Goal: Information Seeking & Learning: Check status

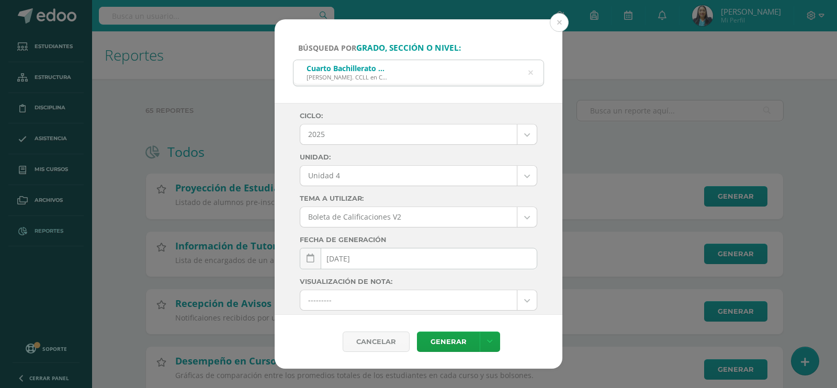
select select "Unidad 4"
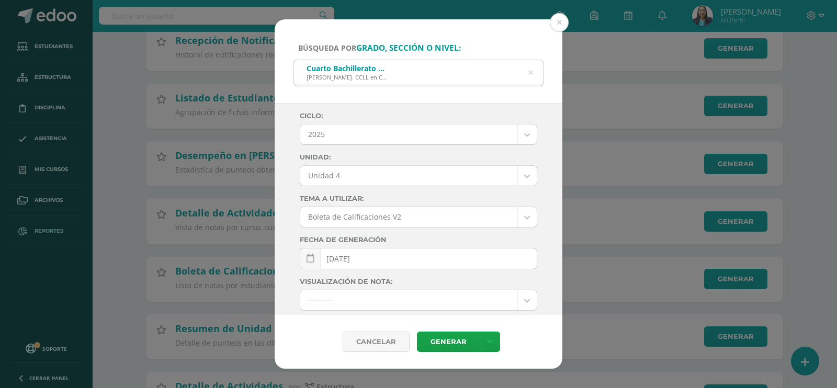
scroll to position [2224, 0]
click at [456, 339] on link "Generar" at bounding box center [448, 342] width 63 height 20
click at [531, 70] on icon at bounding box center [531, 73] width 5 height 27
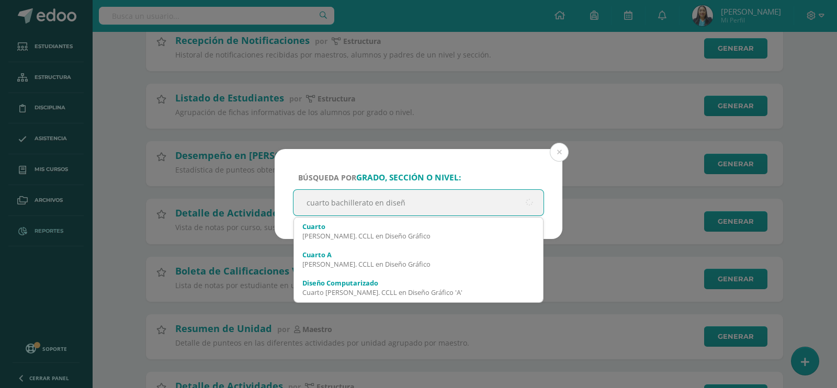
type input "cuarto bachillerato en diseño"
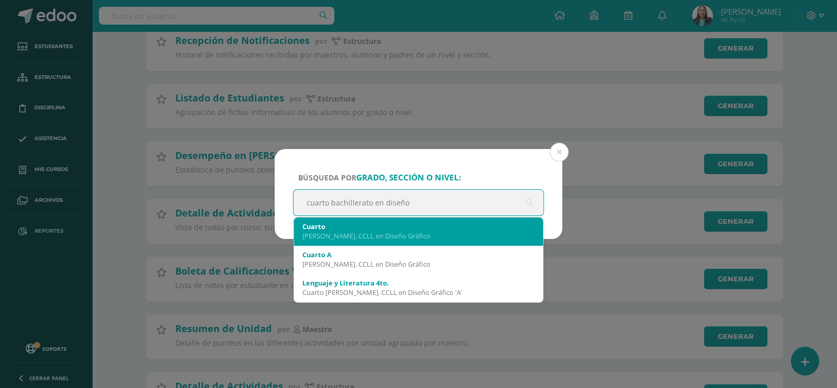
click at [449, 234] on div "Bach. CCLL en Diseño Gráfico" at bounding box center [418, 235] width 232 height 9
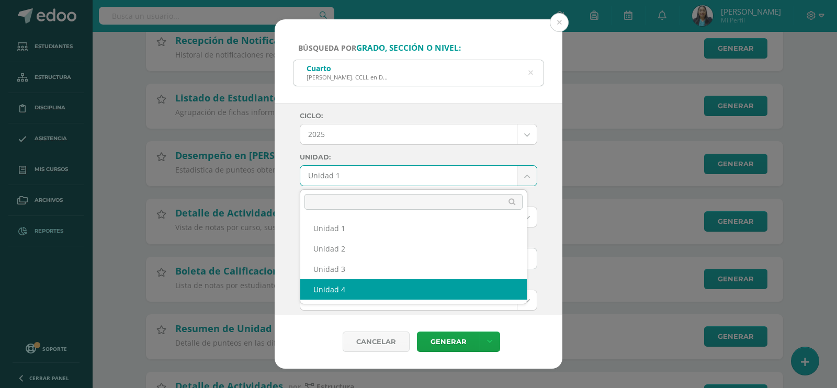
select select "Unidad 4"
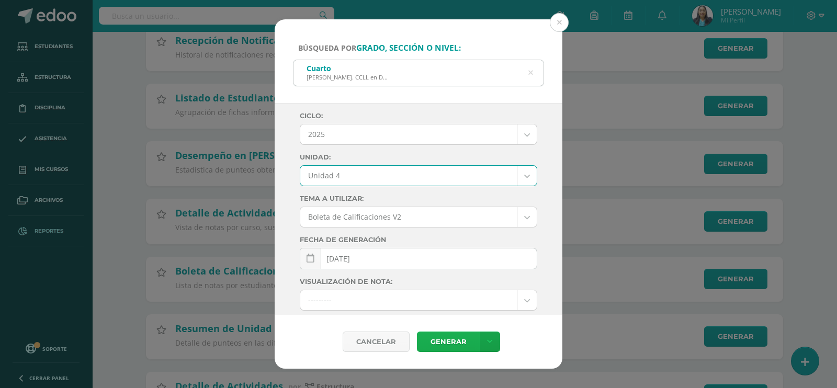
click at [444, 340] on link "Generar" at bounding box center [448, 342] width 63 height 20
click at [532, 74] on icon at bounding box center [531, 73] width 22 height 22
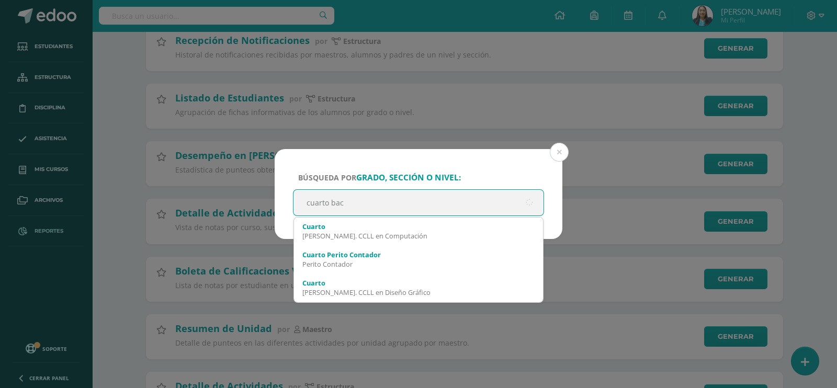
type input "cuarto baco"
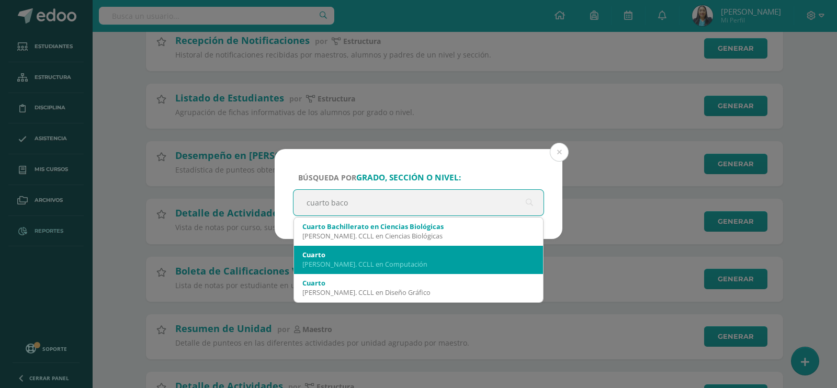
click at [422, 251] on div "Cuarto" at bounding box center [418, 254] width 232 height 9
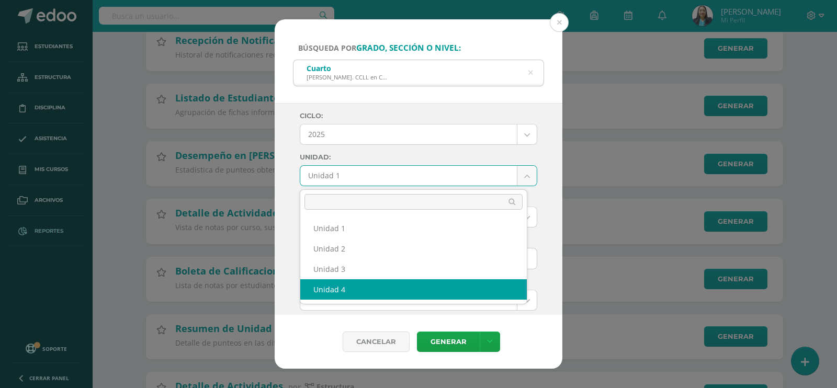
select select "Unidad 4"
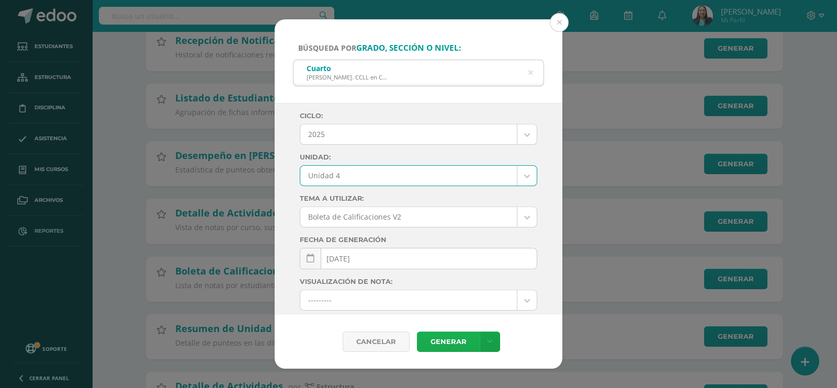
click at [434, 341] on link "Generar" at bounding box center [448, 342] width 63 height 20
click at [567, 21] on button at bounding box center [559, 22] width 19 height 19
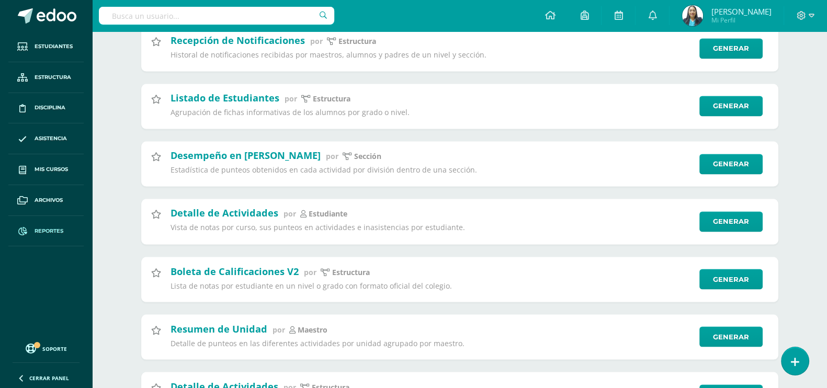
click at [160, 18] on input "text" at bounding box center [216, 16] width 235 height 18
type input "mabelyn"
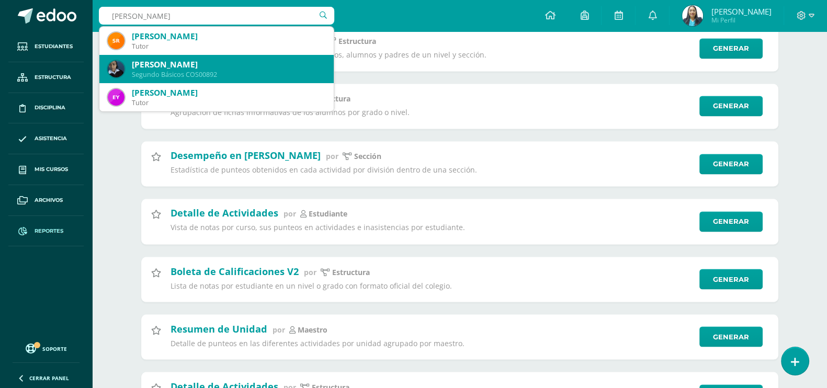
click at [172, 67] on div "Mabelyn Nahomy Tzoc Méndez" at bounding box center [229, 64] width 194 height 11
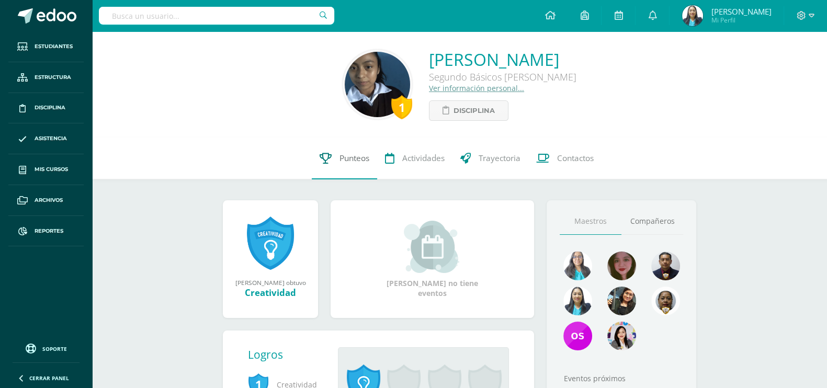
click at [362, 160] on span "Punteos" at bounding box center [355, 158] width 30 height 11
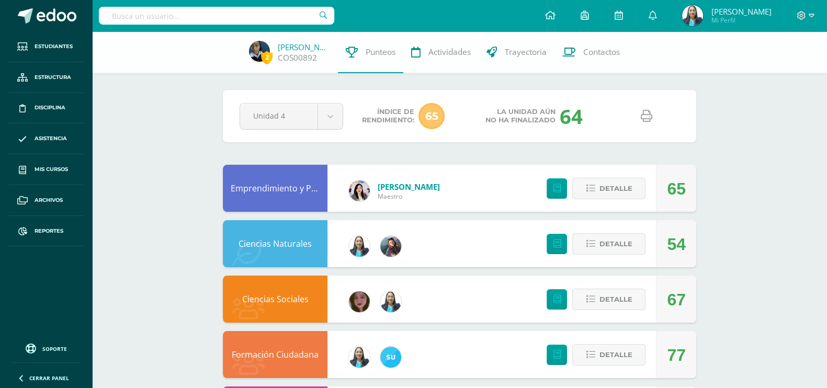
click at [646, 117] on icon at bounding box center [647, 116] width 12 height 12
click at [201, 15] on input "text" at bounding box center [216, 16] width 235 height 18
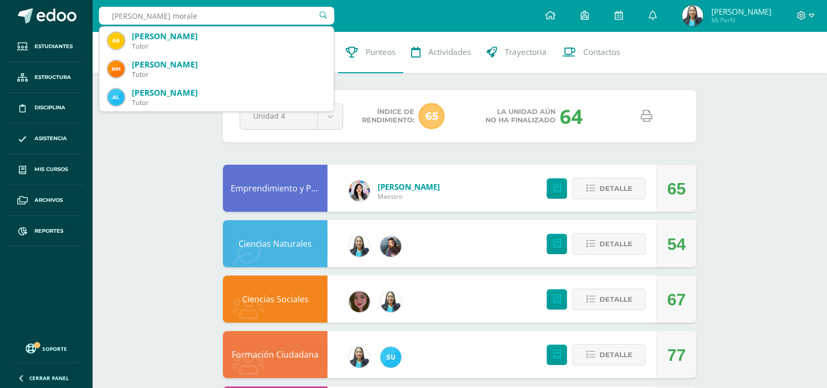
type input "Alida morales"
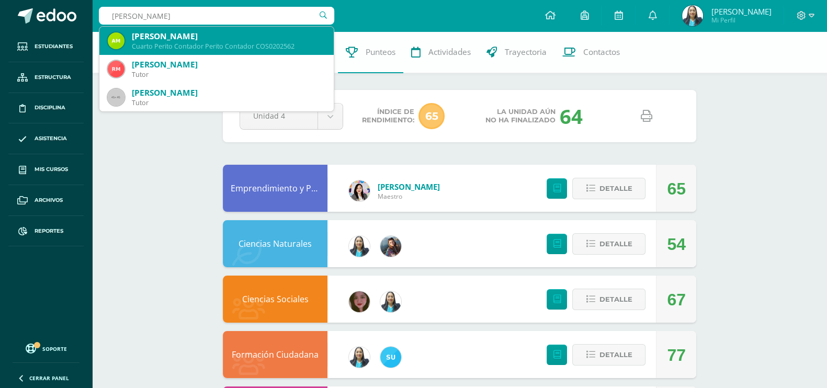
click at [175, 53] on div "Alida Gabriela Morales Ramírez Cuarto Perito Contador Perito Contador COS0202562" at bounding box center [217, 41] width 218 height 28
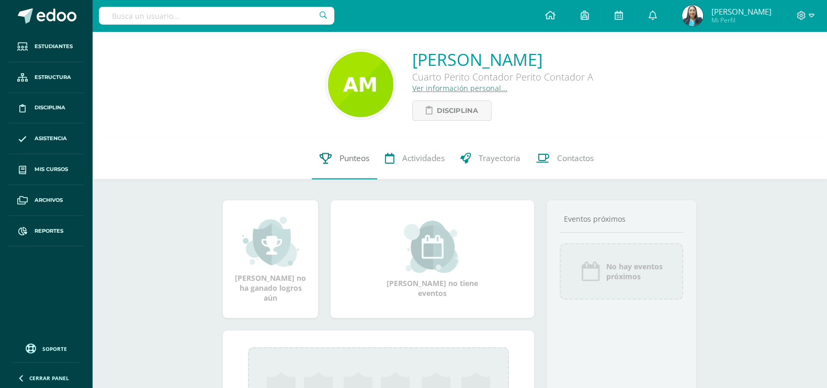
click at [366, 154] on span "Punteos" at bounding box center [355, 158] width 30 height 11
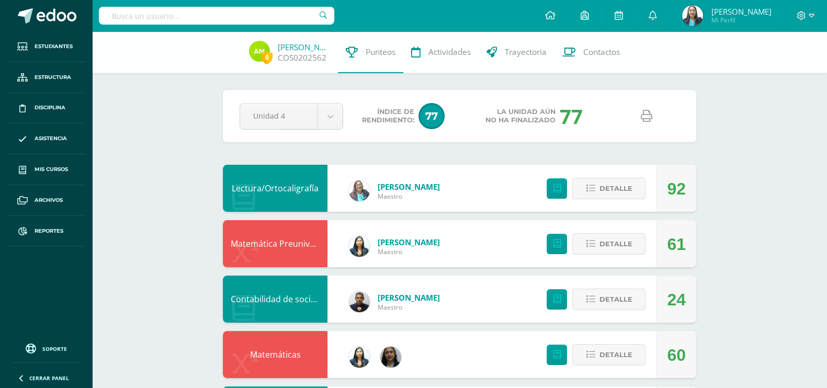
click at [652, 124] on link at bounding box center [646, 116] width 27 height 27
click at [165, 17] on input "text" at bounding box center [216, 16] width 235 height 18
type input "emel"
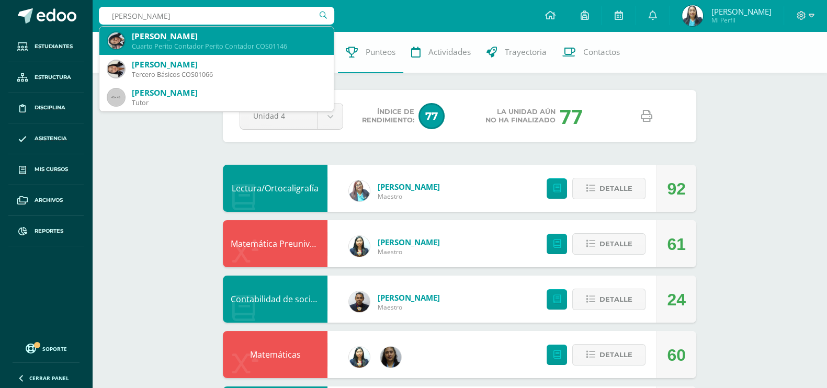
click at [183, 31] on div "Emelin Guadalupe Paiz Velasquez" at bounding box center [229, 36] width 194 height 11
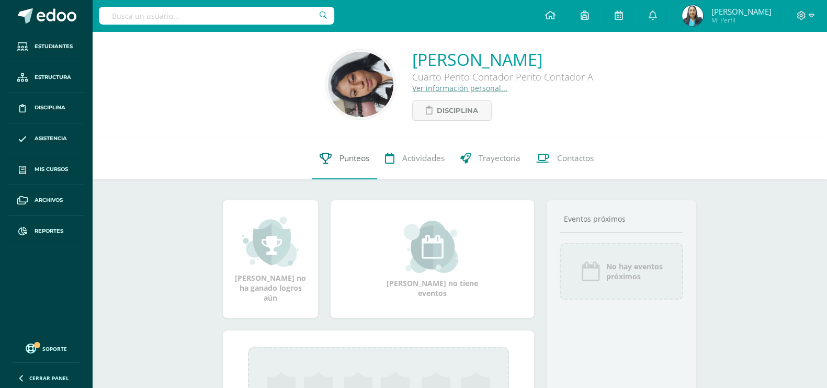
click at [346, 159] on span "Punteos" at bounding box center [355, 158] width 30 height 11
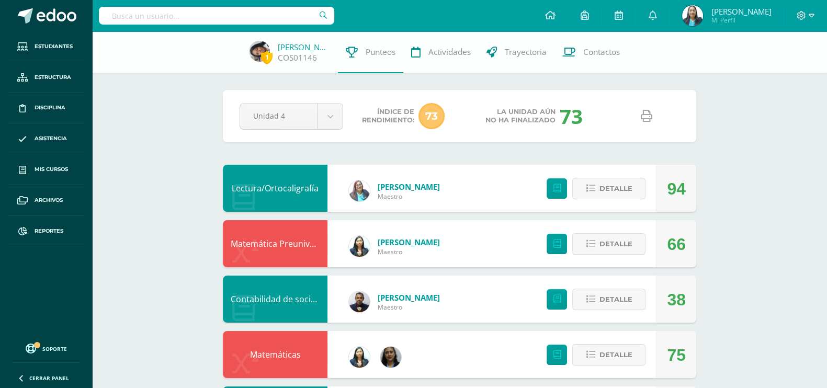
click at [641, 121] on icon at bounding box center [647, 116] width 12 height 12
click at [139, 12] on input "text" at bounding box center [216, 16] width 235 height 18
type input "dulce clarita"
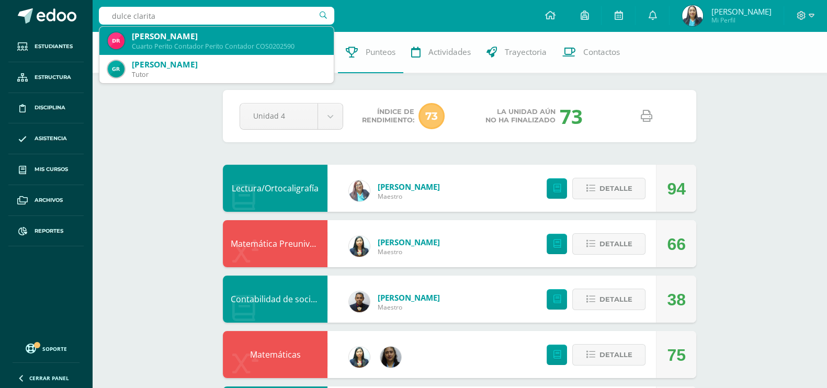
click at [170, 49] on div "Cuarto Perito Contador Perito Contador COS0202590" at bounding box center [229, 46] width 194 height 9
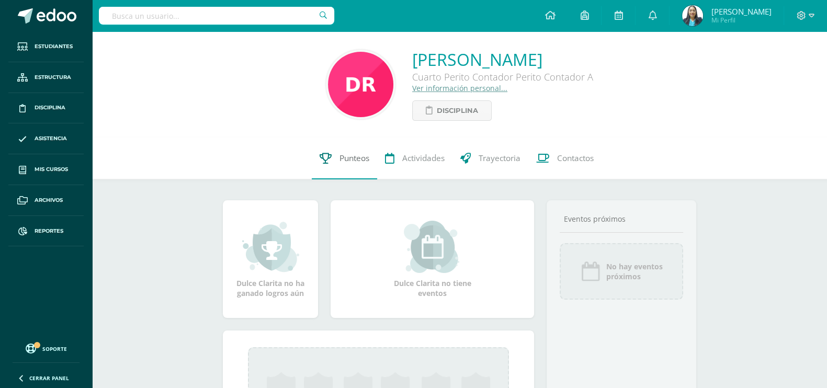
click at [362, 163] on span "Punteos" at bounding box center [355, 158] width 30 height 11
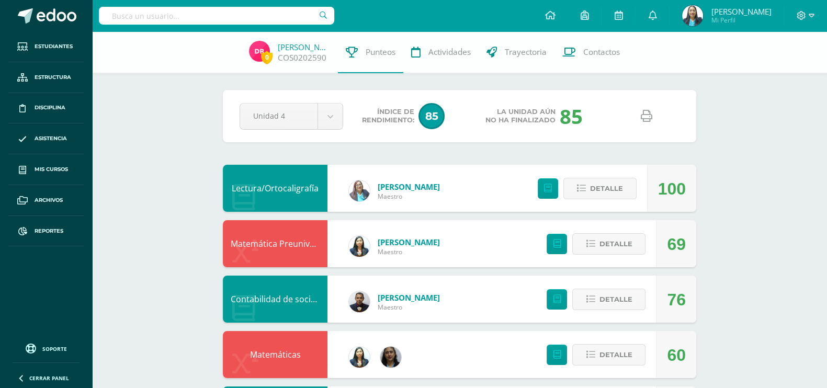
click at [644, 119] on icon at bounding box center [647, 116] width 12 height 12
click at [208, 18] on input "text" at bounding box center [216, 16] width 235 height 18
type input "sharon"
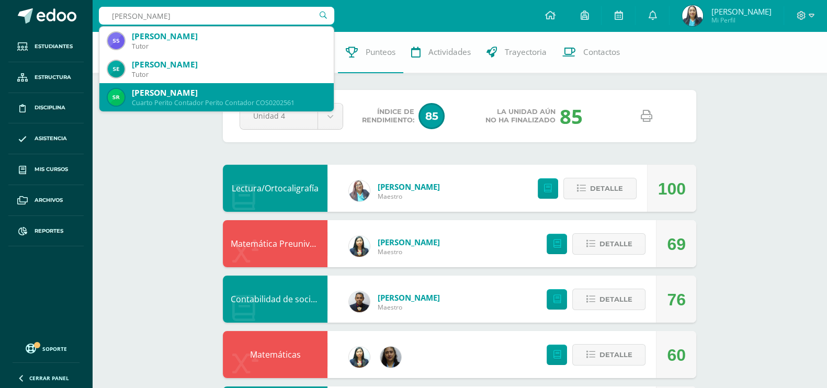
click at [228, 98] on div "Cuarto Perito Contador Perito Contador COS0202561" at bounding box center [229, 102] width 194 height 9
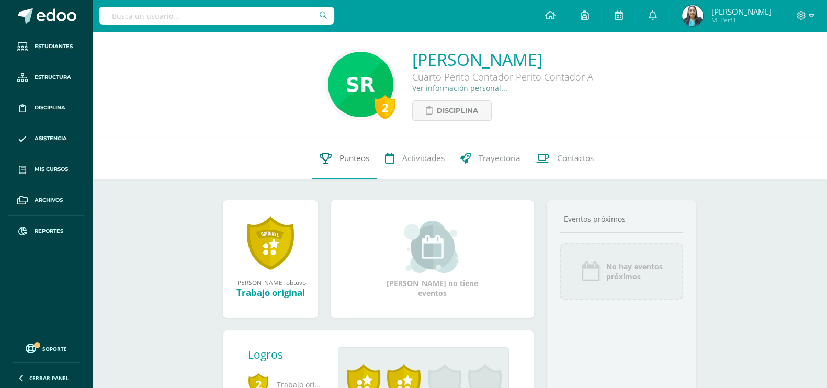
click at [356, 166] on link "Punteos" at bounding box center [344, 159] width 65 height 42
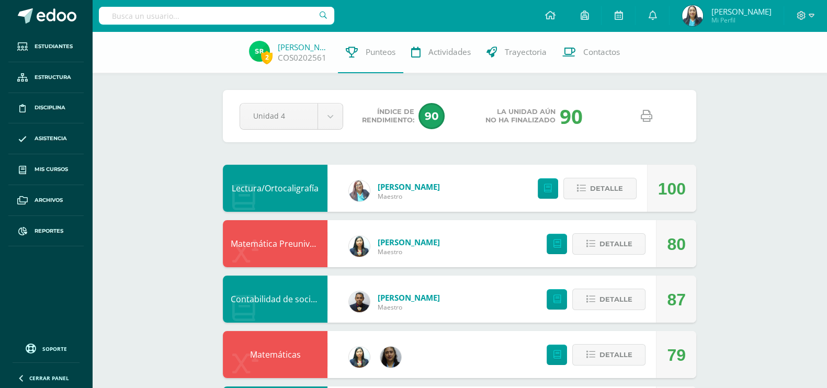
click at [650, 117] on icon at bounding box center [647, 116] width 12 height 12
